Goal: Information Seeking & Learning: Learn about a topic

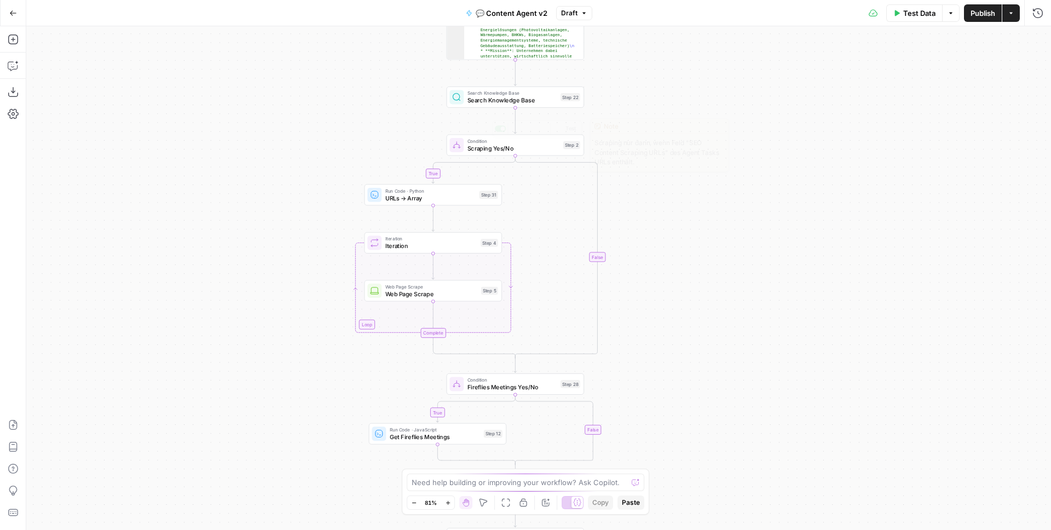
click at [525, 99] on span "Search Knowledge Base" at bounding box center [512, 100] width 90 height 9
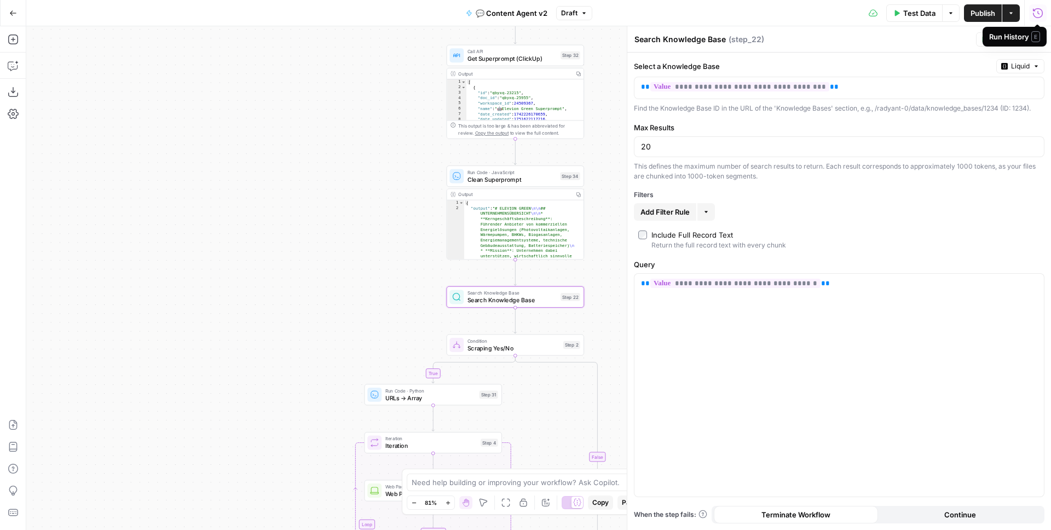
click at [1038, 11] on icon "button" at bounding box center [1038, 13] width 10 height 10
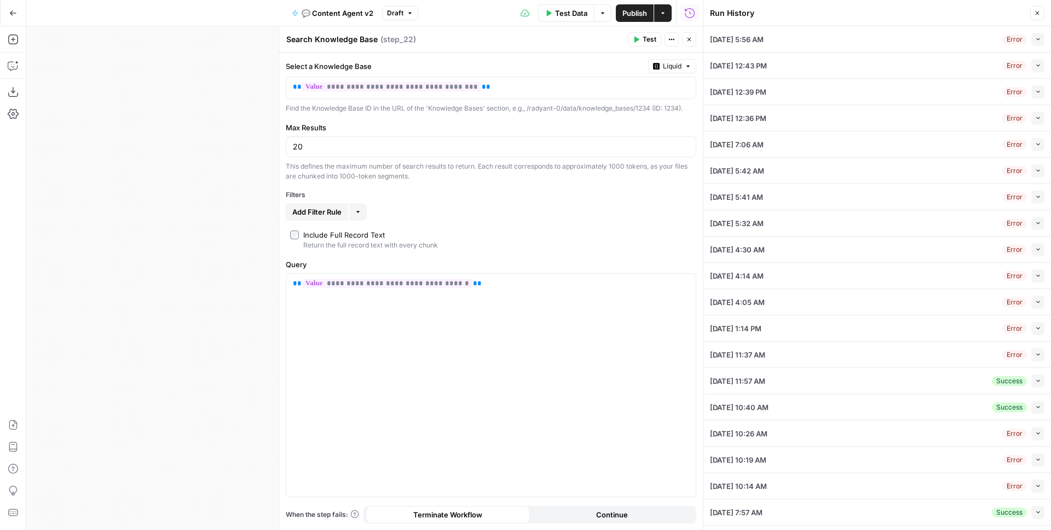
click at [1031, 42] on button "Collapse" at bounding box center [1037, 39] width 13 height 13
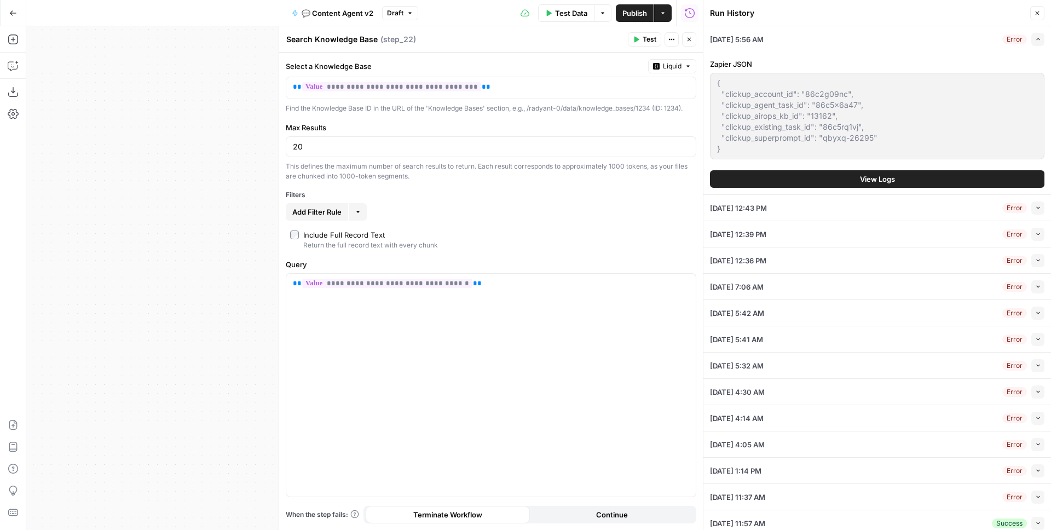
click at [876, 177] on span "View Logs" at bounding box center [877, 178] width 35 height 11
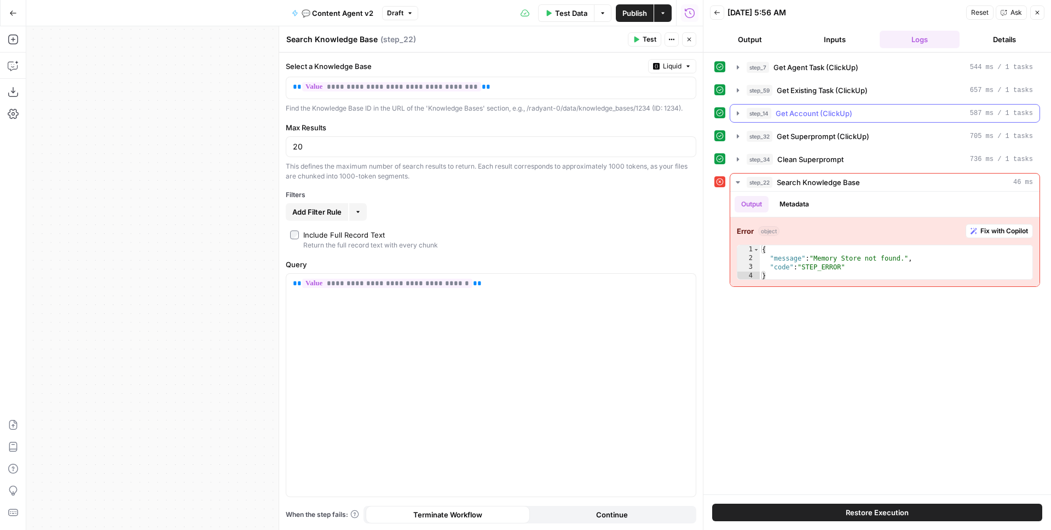
click at [736, 115] on icon "button" at bounding box center [737, 113] width 9 height 9
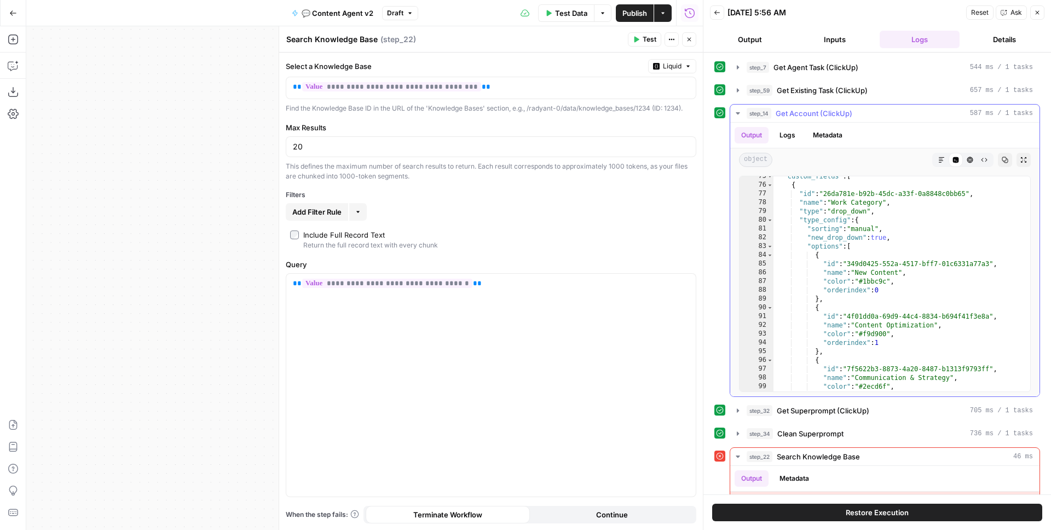
scroll to position [697, 0]
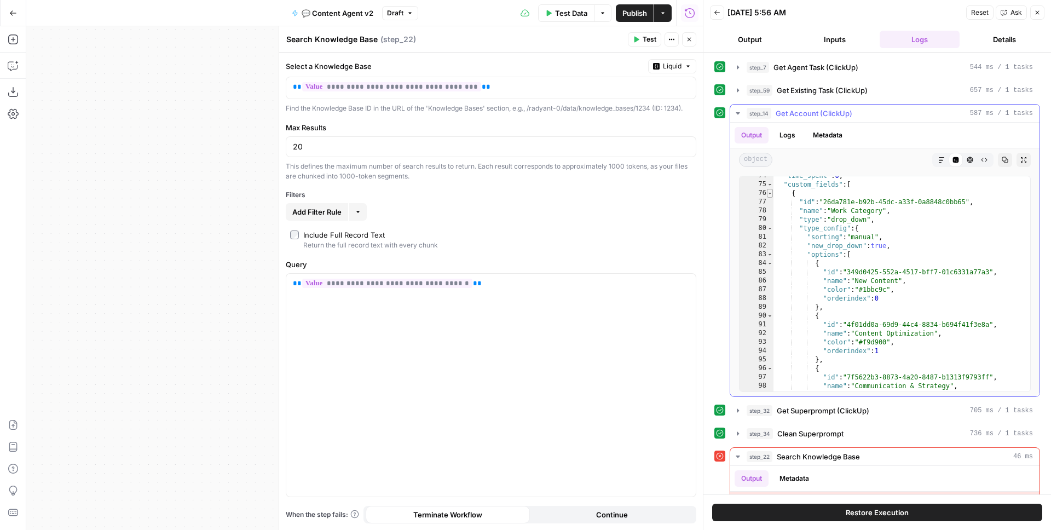
click at [768, 192] on span "Toggle code folding, rows 76 through 191" at bounding box center [770, 193] width 6 height 9
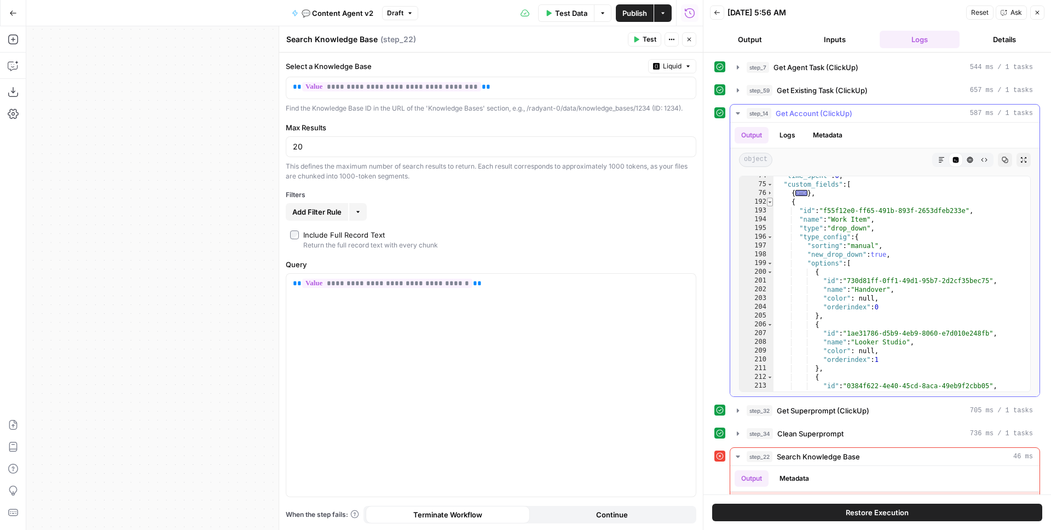
click at [771, 200] on span "Toggle code folding, rows 192 through 337" at bounding box center [770, 202] width 6 height 9
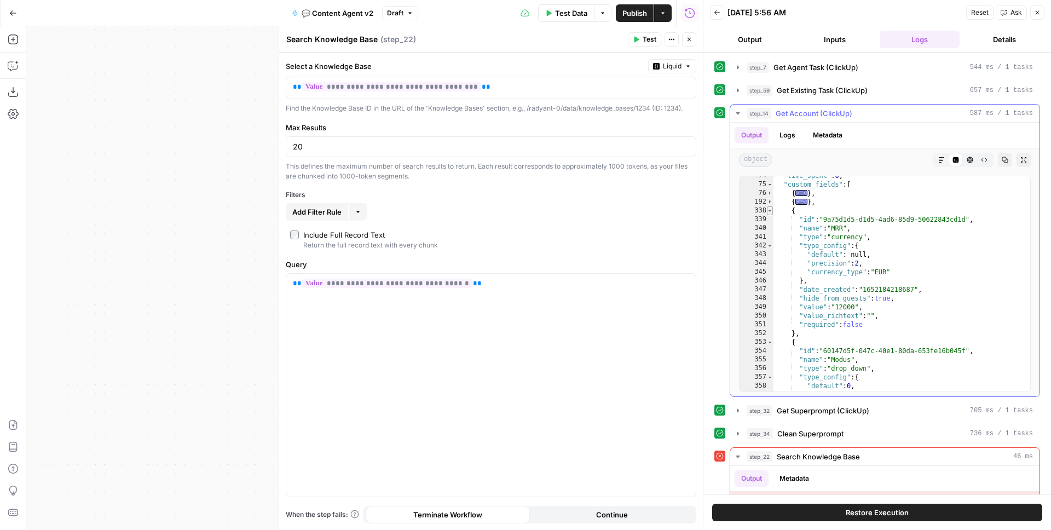
click at [771, 209] on span "Toggle code folding, rows 338 through 352" at bounding box center [770, 210] width 6 height 9
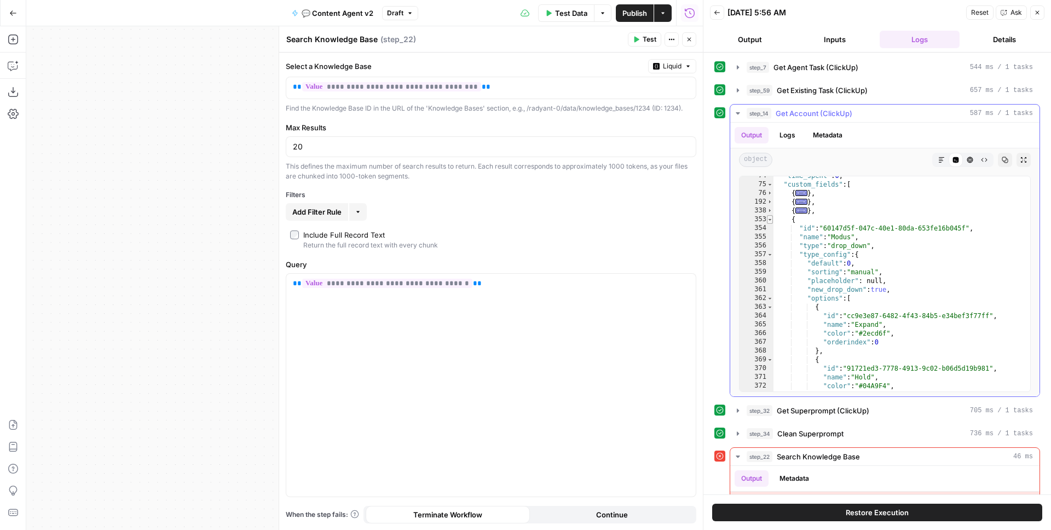
click at [770, 222] on span "Toggle code folding, rows 353 through 412" at bounding box center [770, 219] width 6 height 9
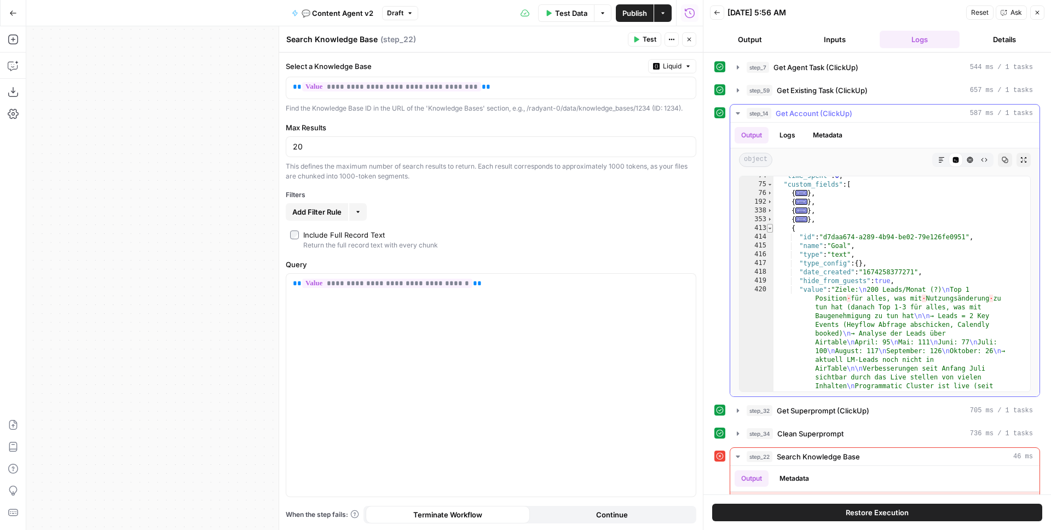
click at [771, 227] on span "Toggle code folding, rows 413 through 423" at bounding box center [770, 228] width 6 height 9
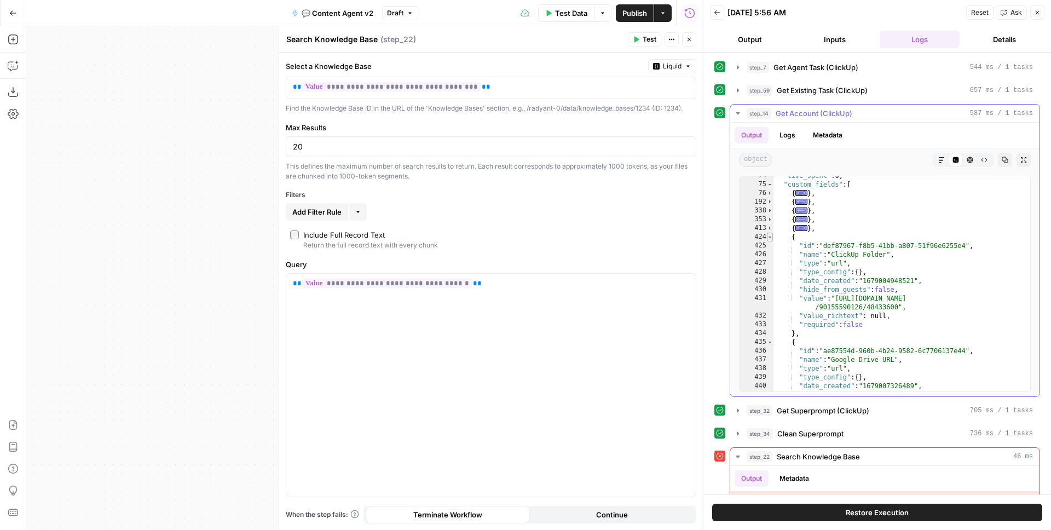
click at [771, 235] on span "Toggle code folding, rows 424 through 434" at bounding box center [770, 237] width 6 height 9
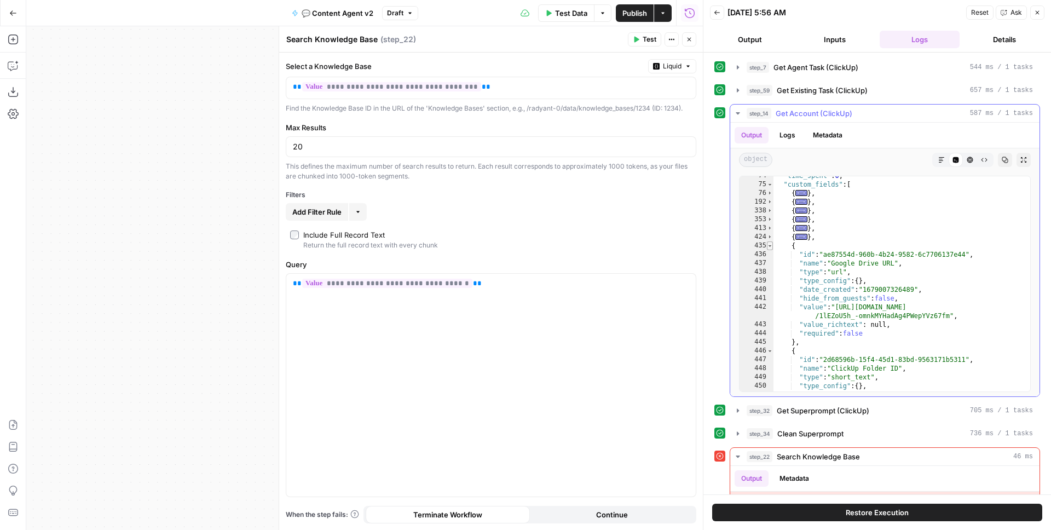
click at [770, 244] on span "Toggle code folding, rows 435 through 445" at bounding box center [770, 245] width 6 height 9
click at [769, 256] on span "Toggle code folding, rows 446 through 456" at bounding box center [770, 254] width 6 height 9
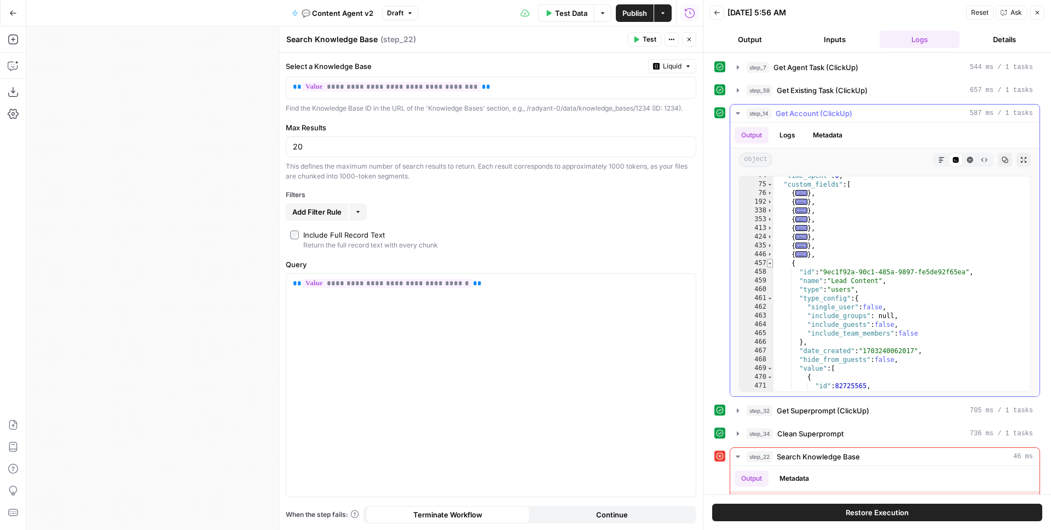
click at [772, 265] on span "Toggle code folding, rows 457 through 481" at bounding box center [770, 263] width 6 height 9
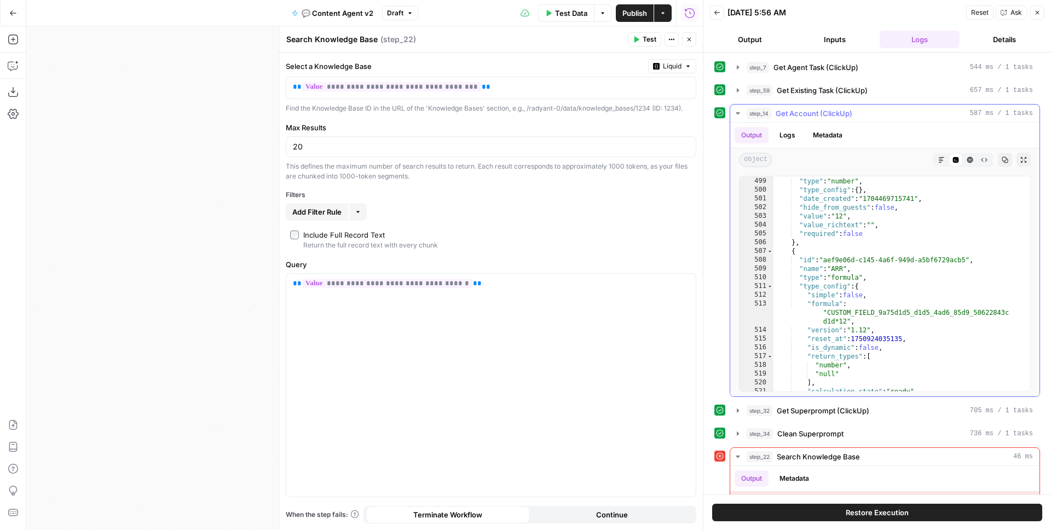
scroll to position [950, 0]
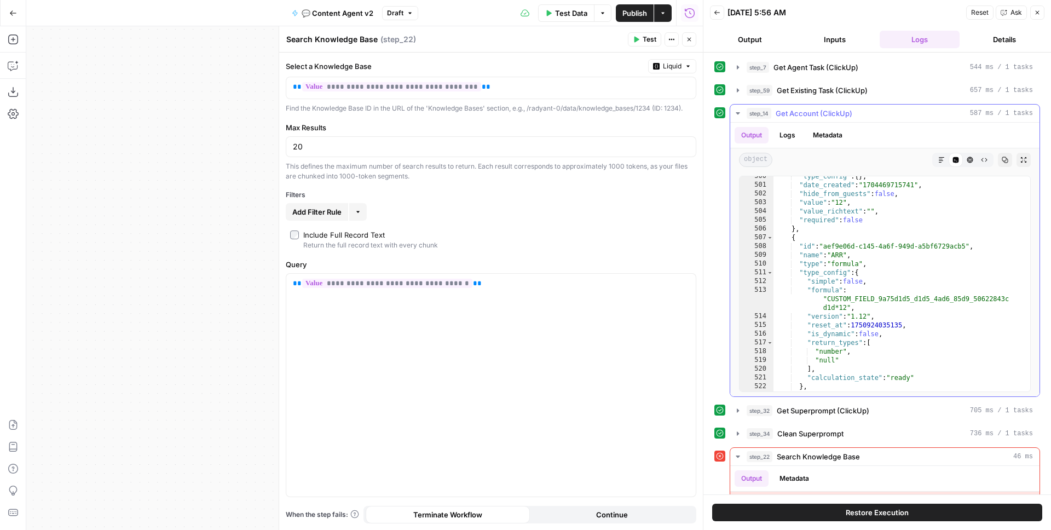
drag, startPoint x: 969, startPoint y: 231, endPoint x: 981, endPoint y: 192, distance: 41.4
click at [969, 231] on div ""type_config" : { } , "date_created" : "1704469715741" , "hide_from_guests" : f…" at bounding box center [897, 288] width 248 height 233
type textarea "**"
click at [1001, 159] on icon "button" at bounding box center [1004, 160] width 7 height 7
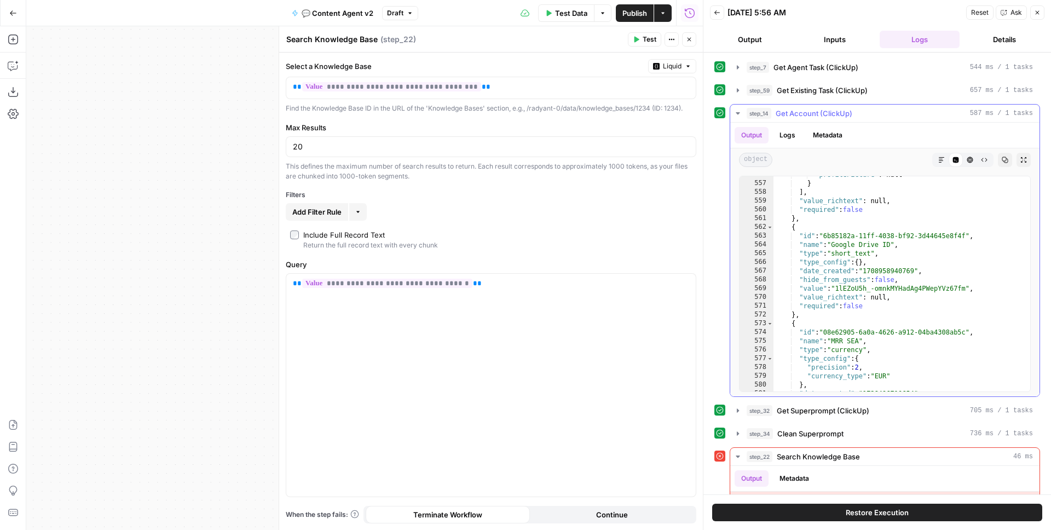
scroll to position [1438, 0]
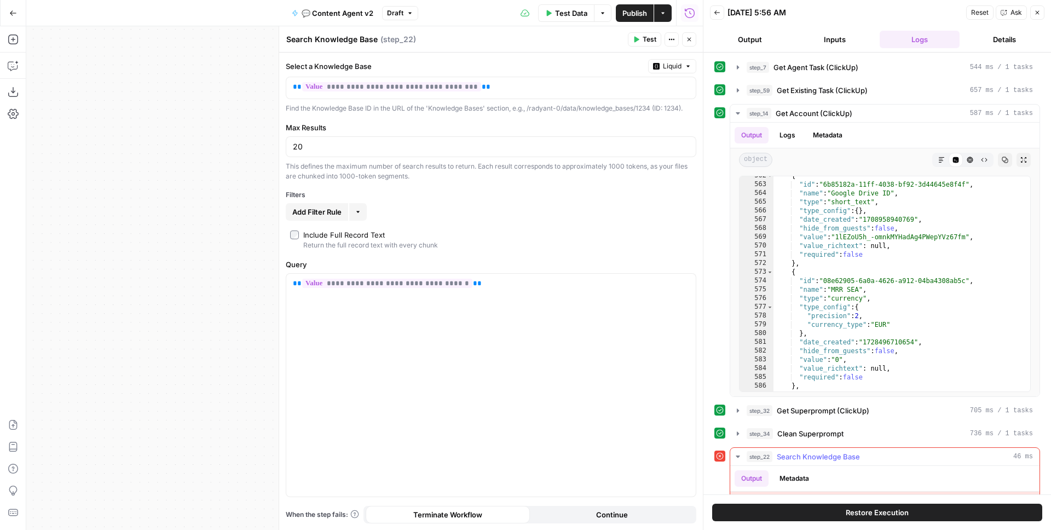
click at [832, 455] on span "Search Knowledge Base" at bounding box center [818, 456] width 83 height 11
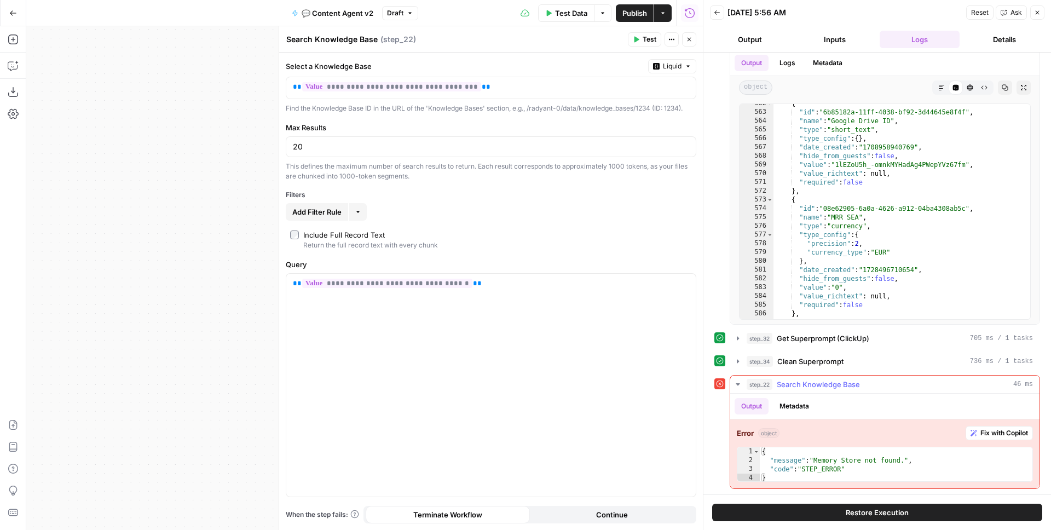
click at [797, 407] on button "Metadata" at bounding box center [794, 406] width 43 height 16
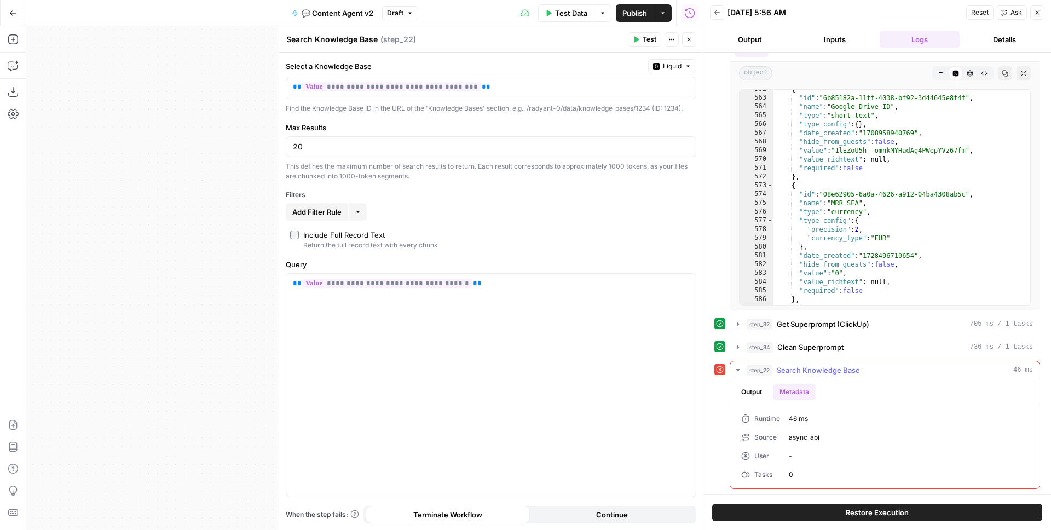
click at [751, 396] on button "Output" at bounding box center [751, 392] width 34 height 16
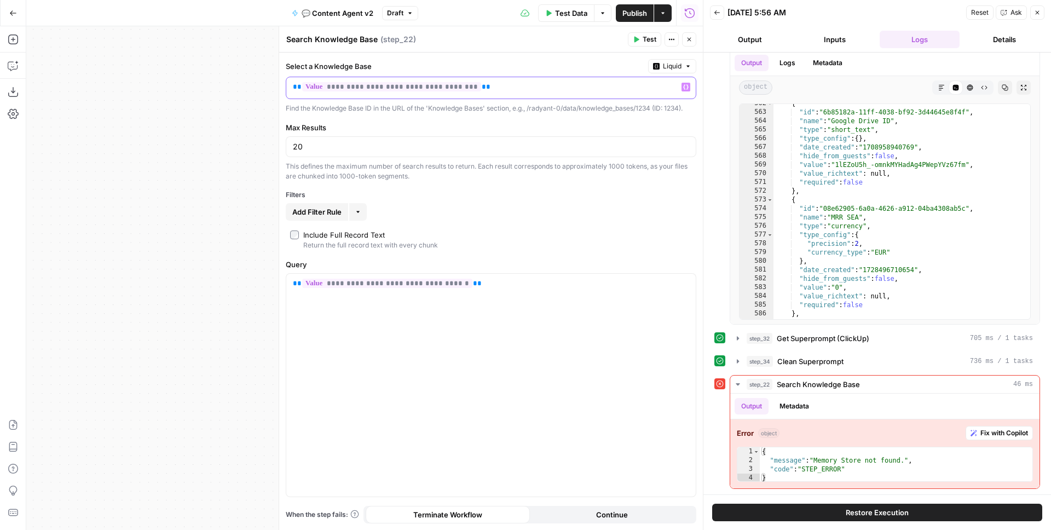
drag, startPoint x: 478, startPoint y: 86, endPoint x: 290, endPoint y: 89, distance: 187.7
click at [290, 89] on div "**********" at bounding box center [482, 87] width 392 height 21
copy p "**********"
click at [498, 88] on p "**********" at bounding box center [482, 87] width 379 height 11
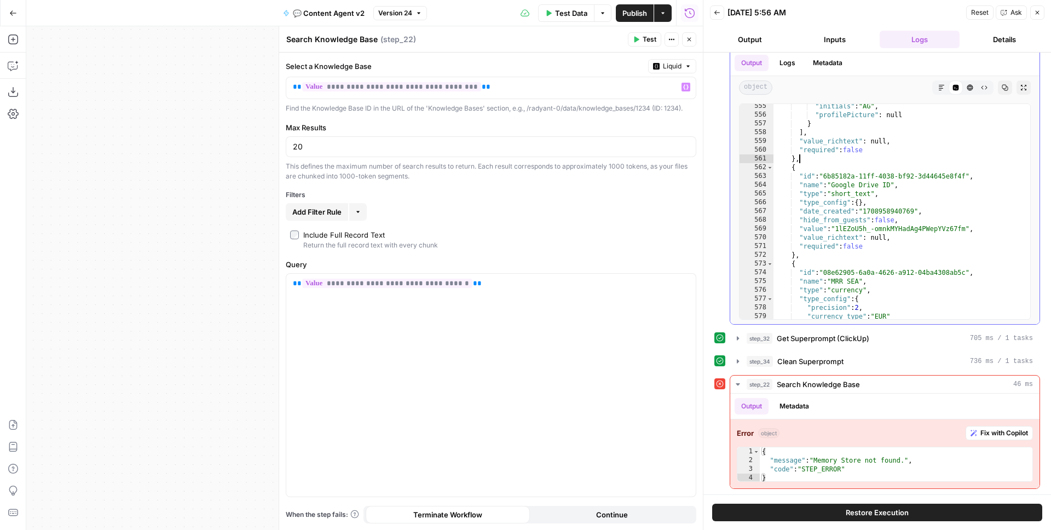
click at [916, 161] on div ""initials" : "AG" , "profilePicture" : null } ] , "value_richtext" : null , "re…" at bounding box center [897, 218] width 248 height 233
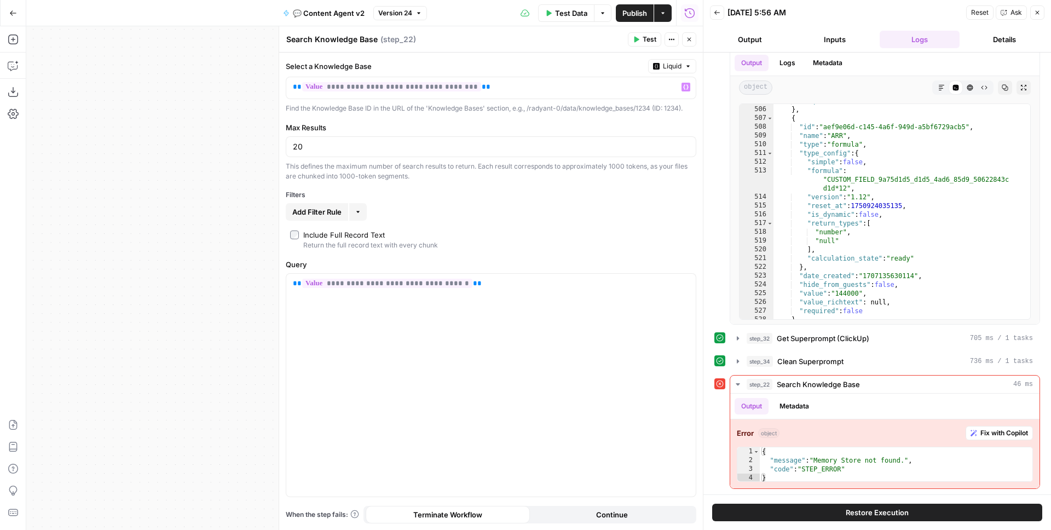
scroll to position [0, 0]
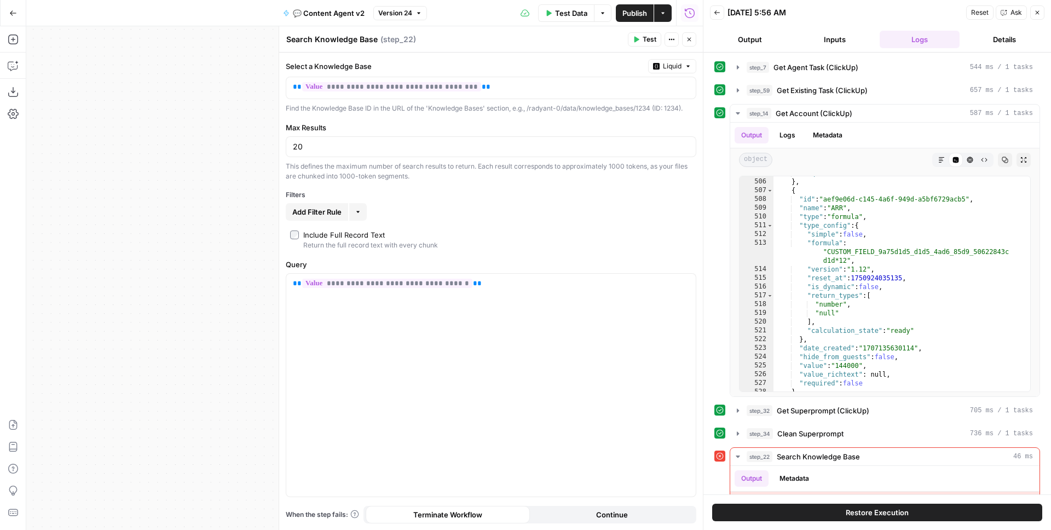
click at [689, 38] on icon "button" at bounding box center [689, 39] width 7 height 7
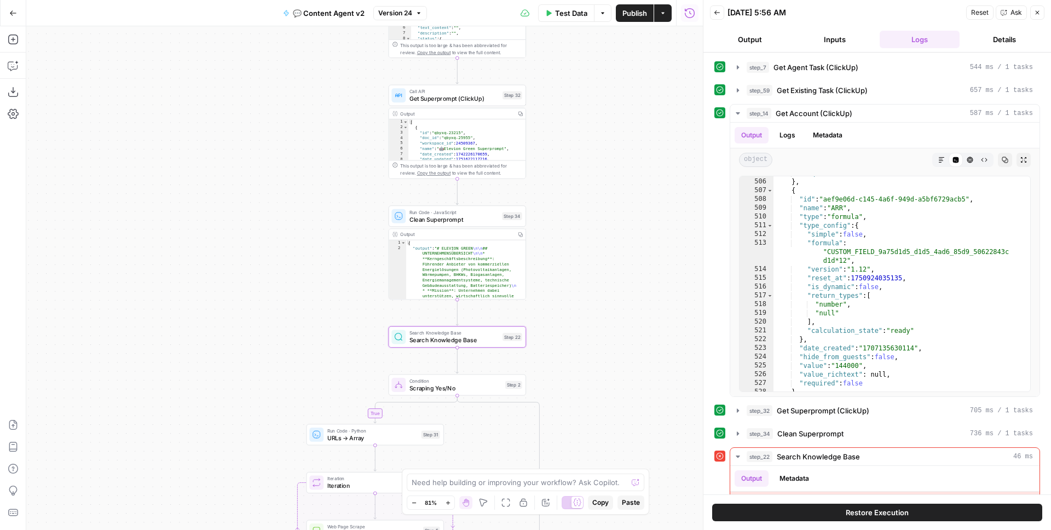
drag, startPoint x: 635, startPoint y: 179, endPoint x: 575, endPoint y: 218, distance: 71.6
click at [575, 218] on div "true true false false Workflow Input Settings Inputs Call API Get Agent Task (C…" at bounding box center [364, 277] width 676 height 503
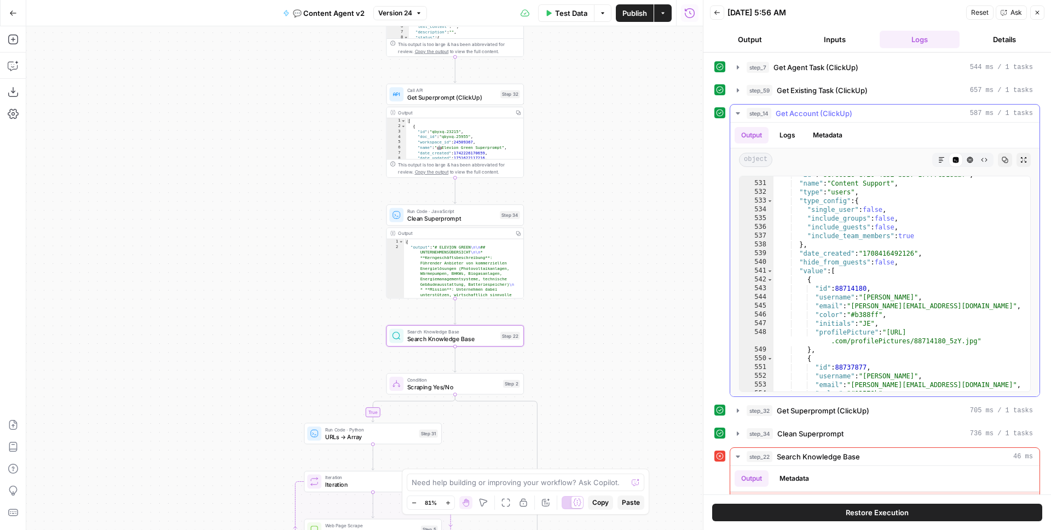
scroll to position [1312, 0]
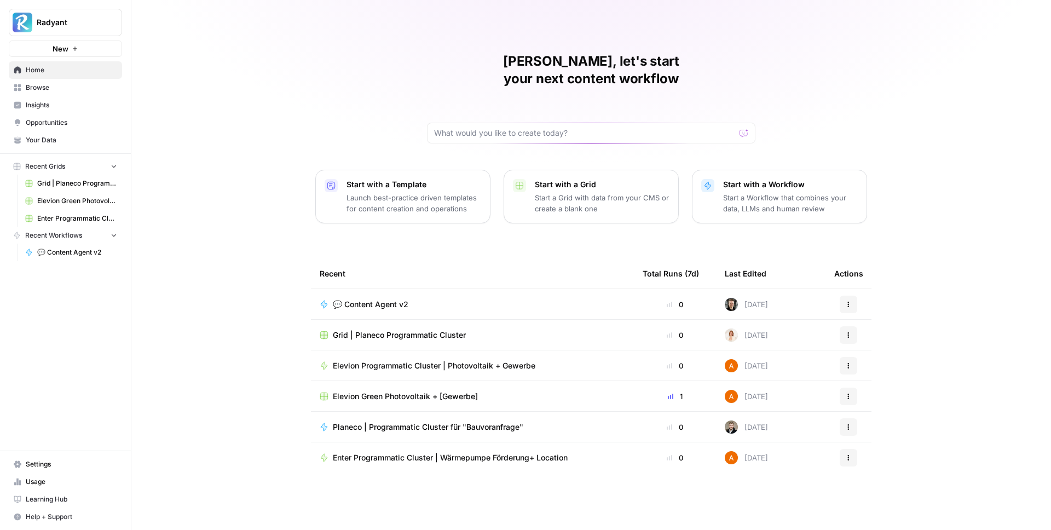
click at [42, 135] on span "Your Data" at bounding box center [71, 140] width 91 height 10
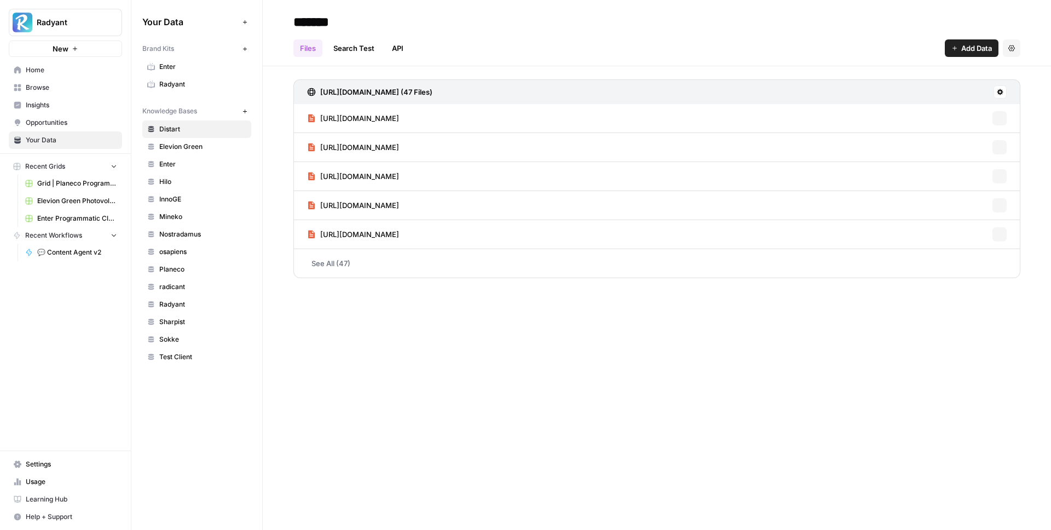
click at [193, 127] on span "Distart" at bounding box center [202, 129] width 87 height 10
click at [194, 143] on span "Elevion Green" at bounding box center [202, 147] width 87 height 10
click at [178, 355] on span "Test Client" at bounding box center [202, 357] width 87 height 10
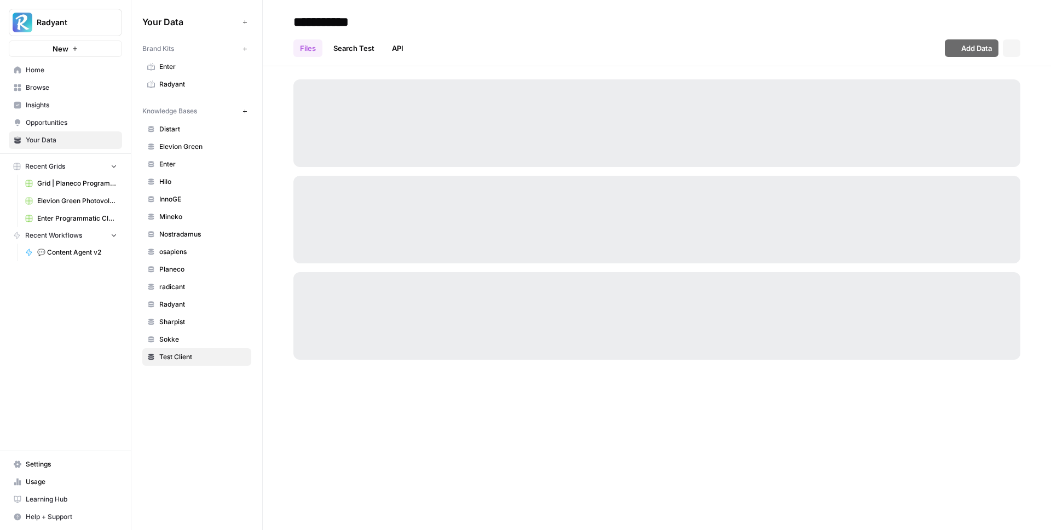
click at [167, 336] on span "Sokke" at bounding box center [202, 339] width 87 height 10
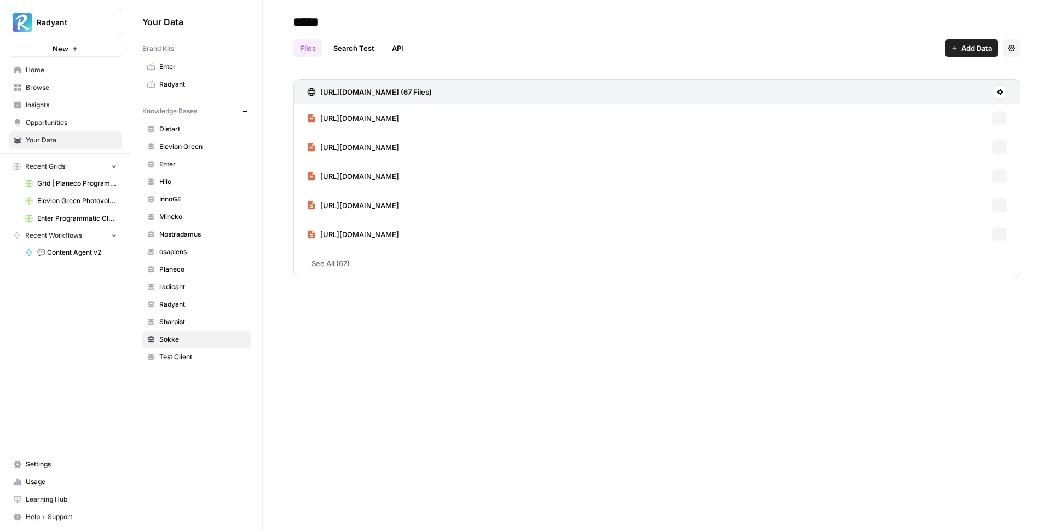
click at [173, 320] on span "Sharpist" at bounding box center [202, 322] width 87 height 10
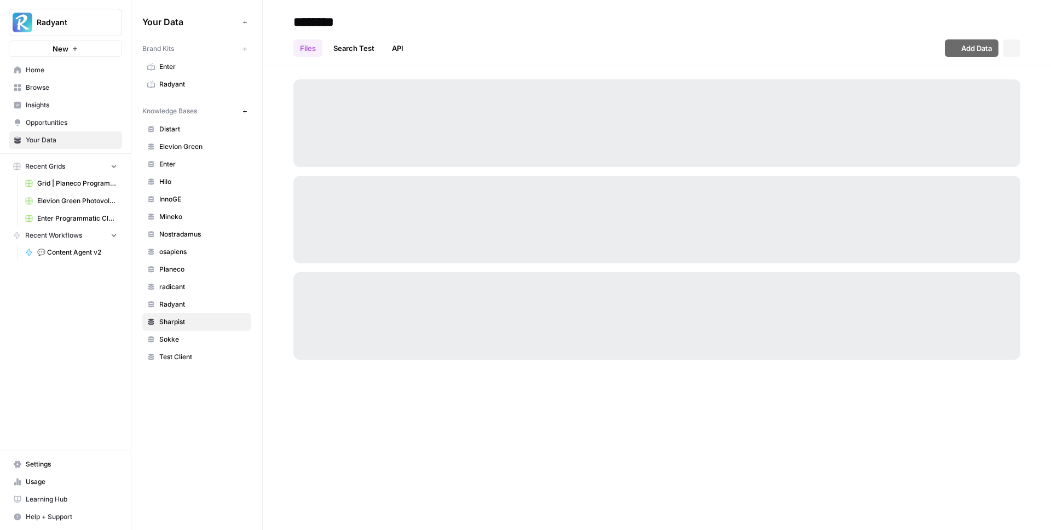
click at [173, 309] on link "Radyant" at bounding box center [196, 305] width 109 height 18
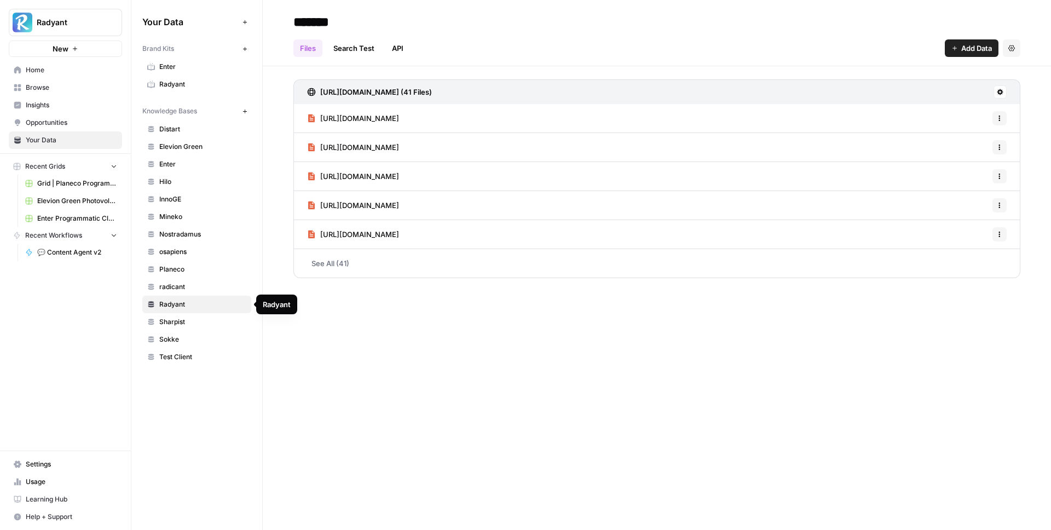
click at [171, 287] on span "radicant" at bounding box center [202, 287] width 87 height 10
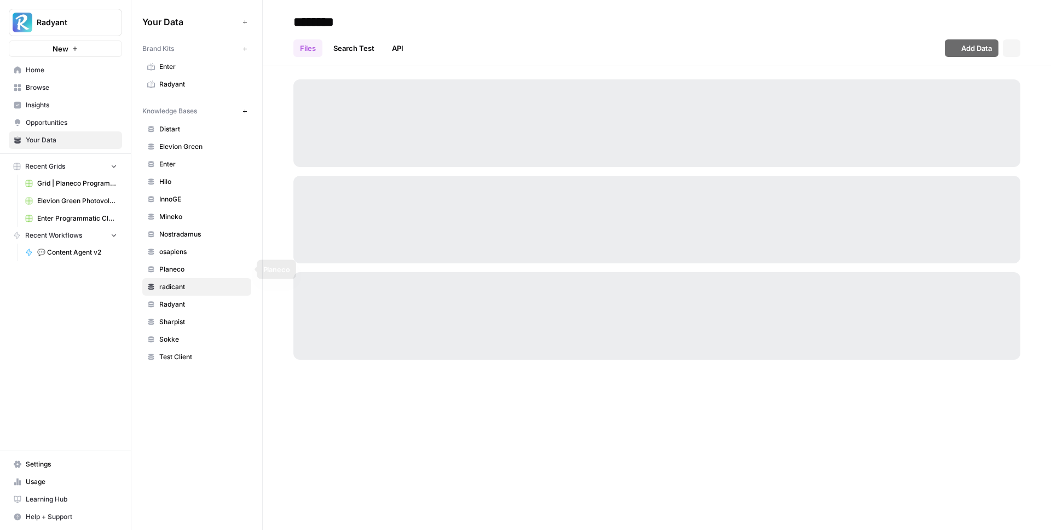
click at [169, 268] on span "Planeco" at bounding box center [202, 269] width 87 height 10
click at [170, 254] on span "osapiens" at bounding box center [202, 252] width 87 height 10
click at [169, 268] on span "Planeco" at bounding box center [202, 269] width 87 height 10
